Goal: Task Accomplishment & Management: Manage account settings

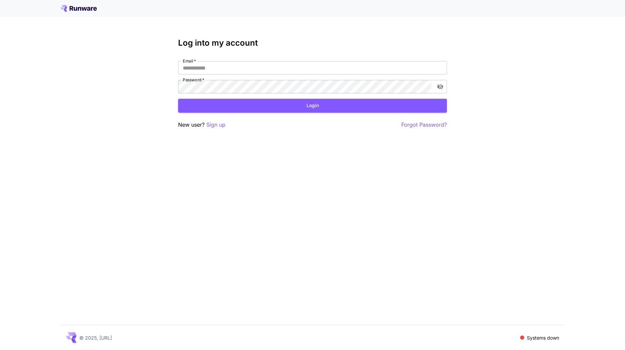
click at [331, 192] on div "Log into my account Email   * Email   * Password   * Password   * Login New use…" at bounding box center [312, 175] width 625 height 350
type input "**********"
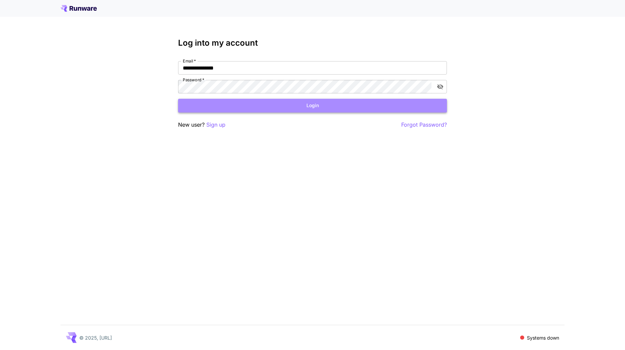
click at [257, 103] on button "Login" at bounding box center [312, 106] width 269 height 14
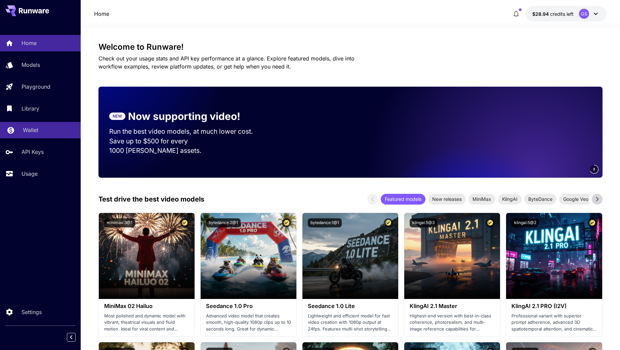
click at [30, 131] on p "Wallet" at bounding box center [30, 130] width 15 height 8
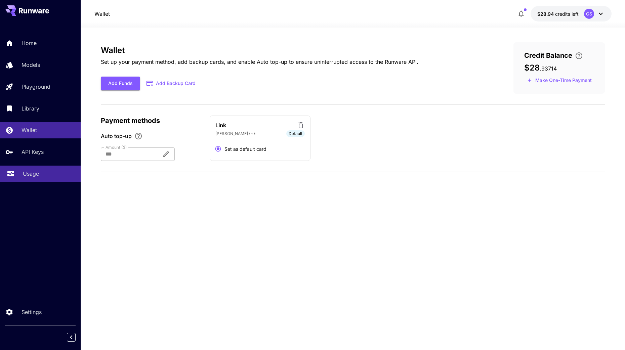
click at [27, 174] on p "Usage" at bounding box center [31, 174] width 16 height 8
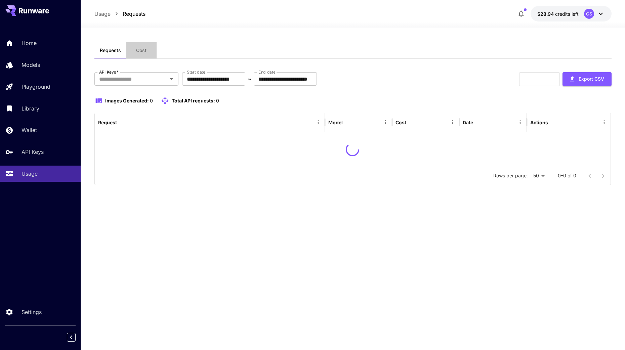
click at [141, 51] on span "Cost" at bounding box center [141, 50] width 10 height 6
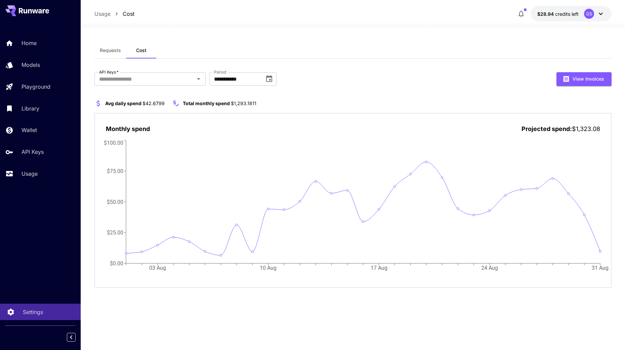
click at [22, 309] on link "Settings" at bounding box center [40, 312] width 81 height 16
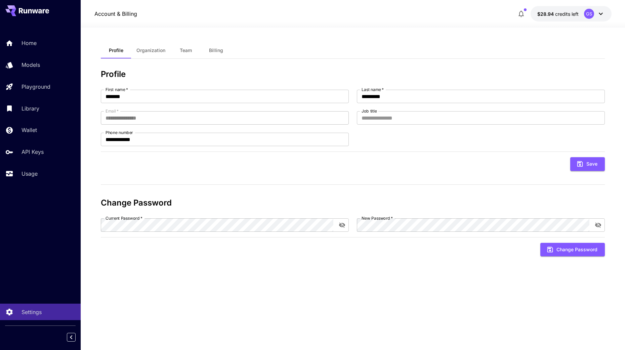
click at [208, 51] on button "Billing" at bounding box center [216, 50] width 30 height 16
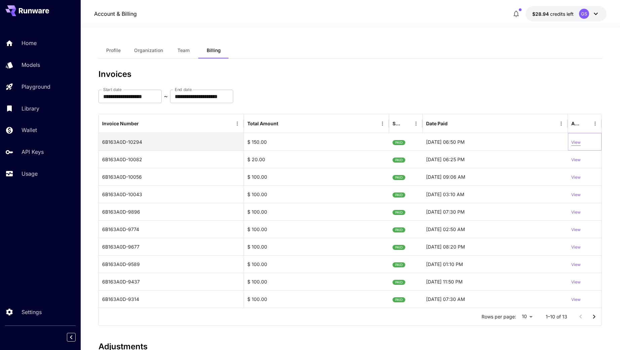
click at [576, 144] on p "View" at bounding box center [575, 142] width 9 height 6
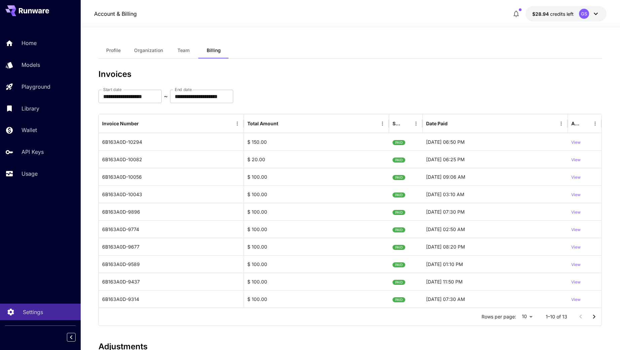
click at [39, 315] on p "Settings" at bounding box center [33, 312] width 20 height 8
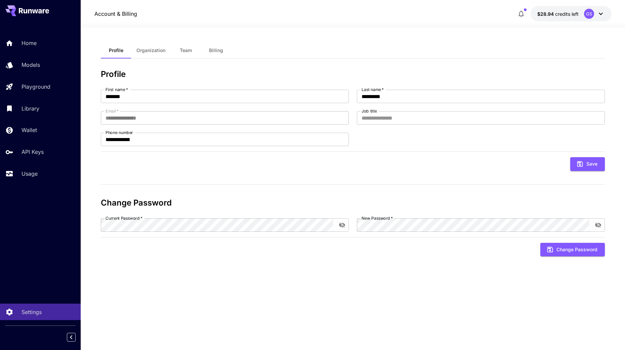
click at [214, 52] on span "Billing" at bounding box center [216, 50] width 14 height 6
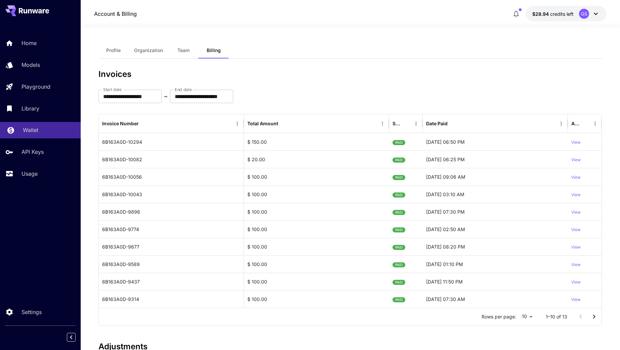
click at [33, 132] on p "Wallet" at bounding box center [30, 130] width 15 height 8
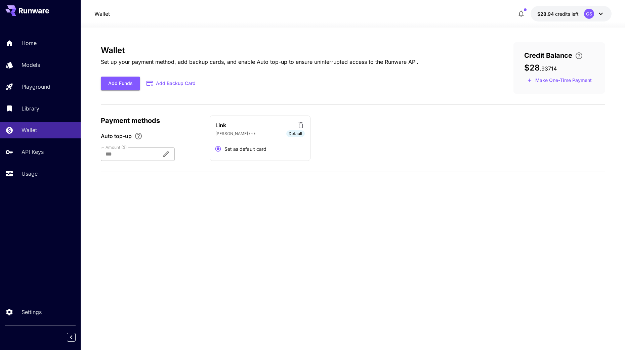
click at [225, 128] on p "Link" at bounding box center [220, 125] width 11 height 8
